Goal: Information Seeking & Learning: Understand process/instructions

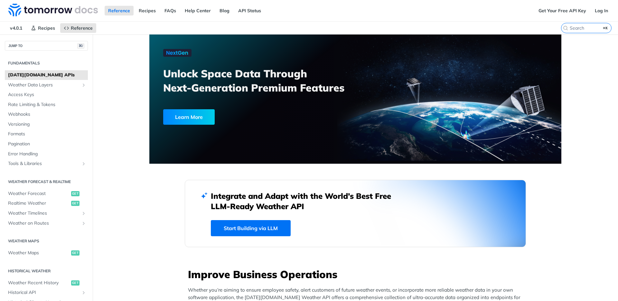
scroll to position [28, 0]
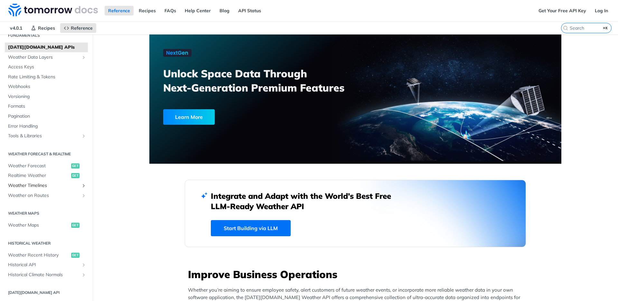
click at [45, 186] on span "Weather Timelines" at bounding box center [43, 185] width 71 height 6
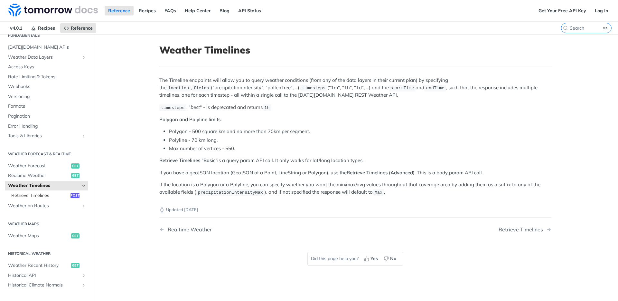
click at [58, 195] on span "Retrieve Timelines" at bounding box center [40, 195] width 58 height 6
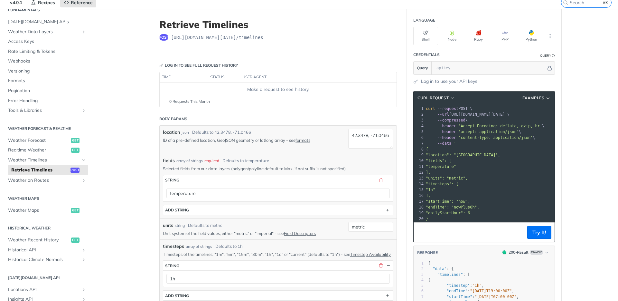
scroll to position [26, 0]
click at [308, 141] on link "formats" at bounding box center [302, 139] width 15 height 5
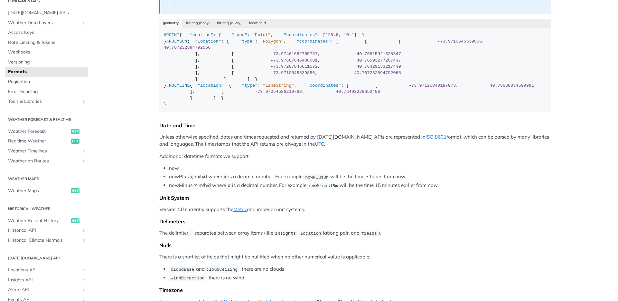
scroll to position [208, 0]
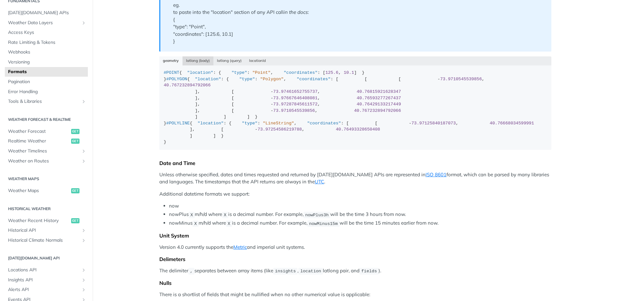
click at [197, 60] on button "latlong (body)" at bounding box center [197, 60] width 31 height 9
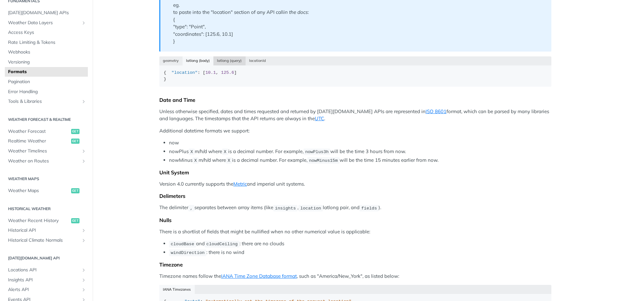
click at [218, 60] on button "latlong (query)" at bounding box center [229, 60] width 32 height 9
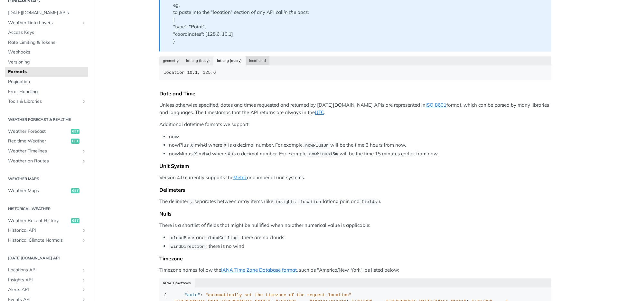
click at [261, 58] on button "locationId" at bounding box center [258, 60] width 24 height 9
click at [169, 60] on button "geometry" at bounding box center [170, 60] width 23 height 9
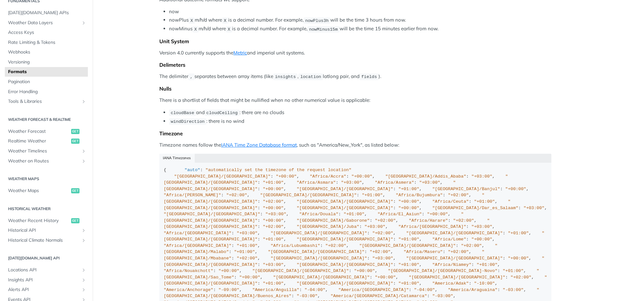
scroll to position [0, 0]
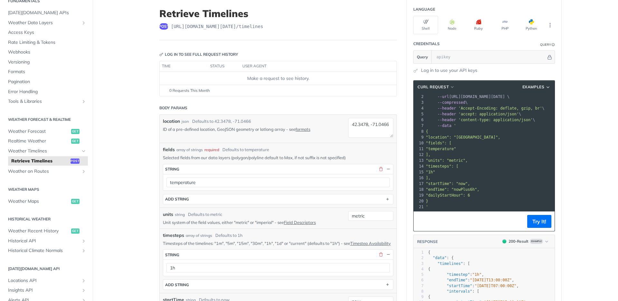
scroll to position [45, 0]
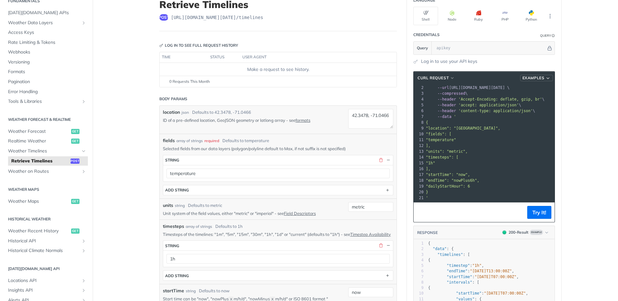
click at [547, 77] on icon "button" at bounding box center [547, 78] width 5 height 5
click at [527, 90] on span "Request Example" at bounding box center [510, 89] width 36 height 7
type input "string"
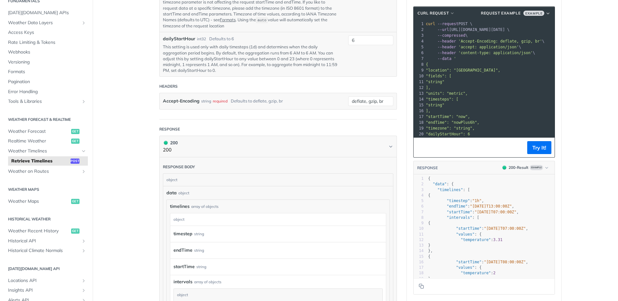
scroll to position [409, 0]
